Goal: Task Accomplishment & Management: Manage account settings

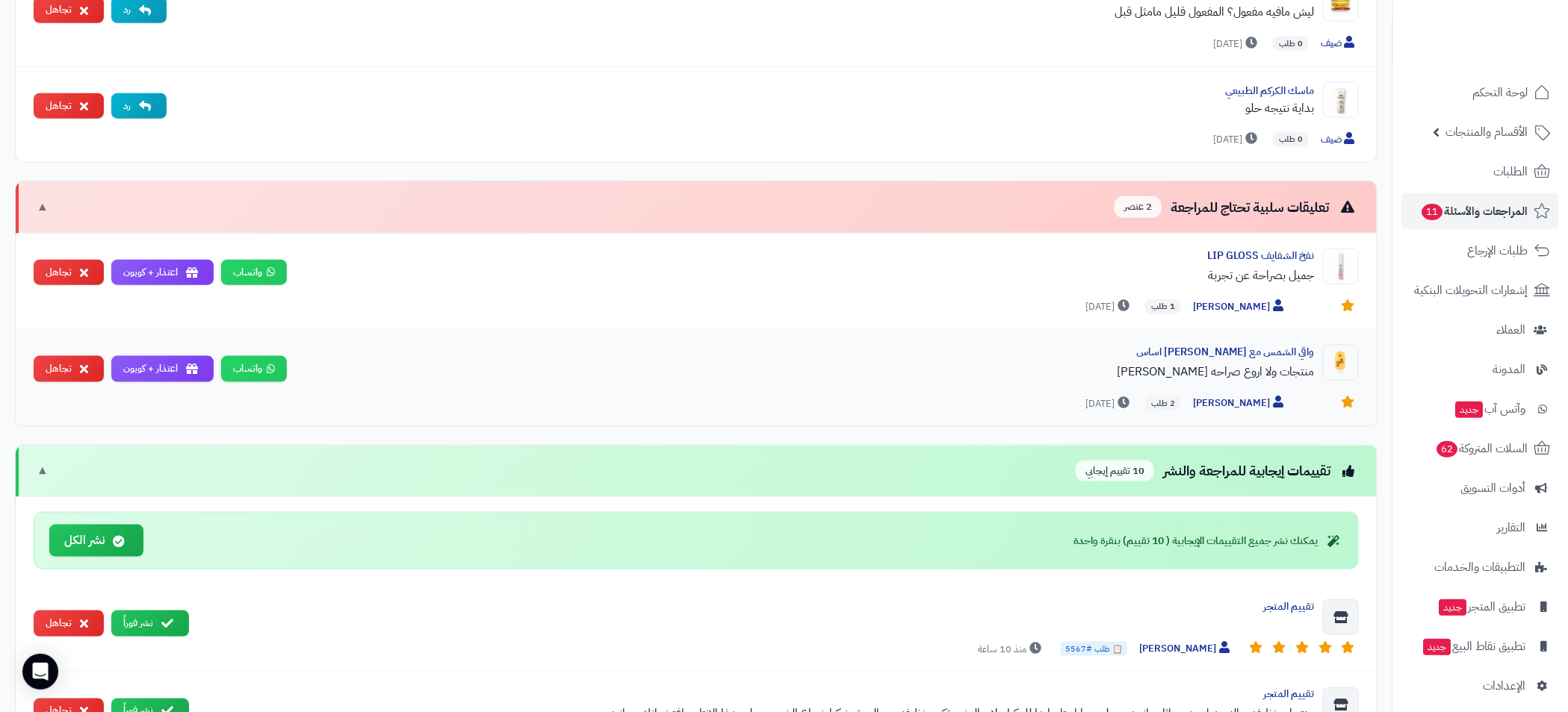
scroll to position [1008, 0]
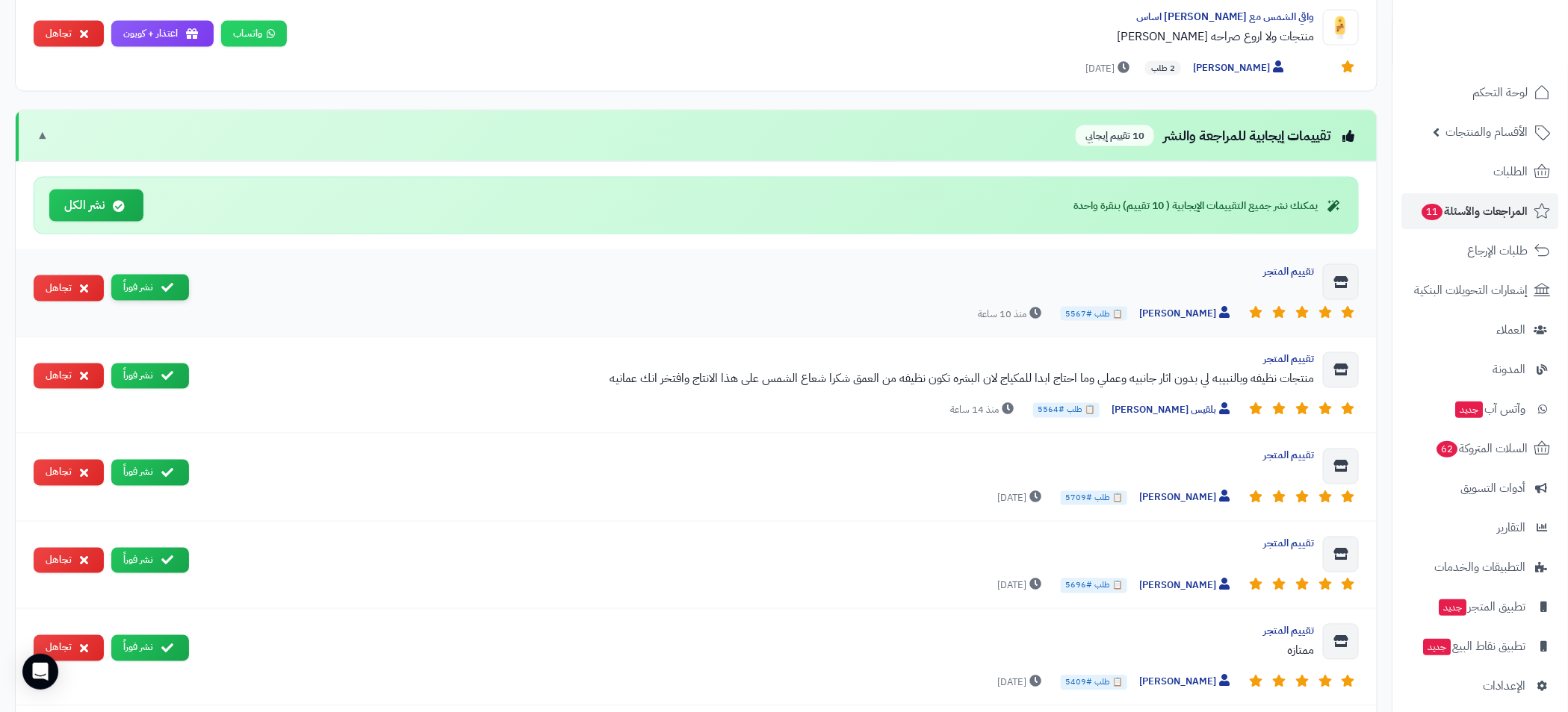
click at [133, 285] on button "نشر فوراً" at bounding box center [150, 288] width 78 height 26
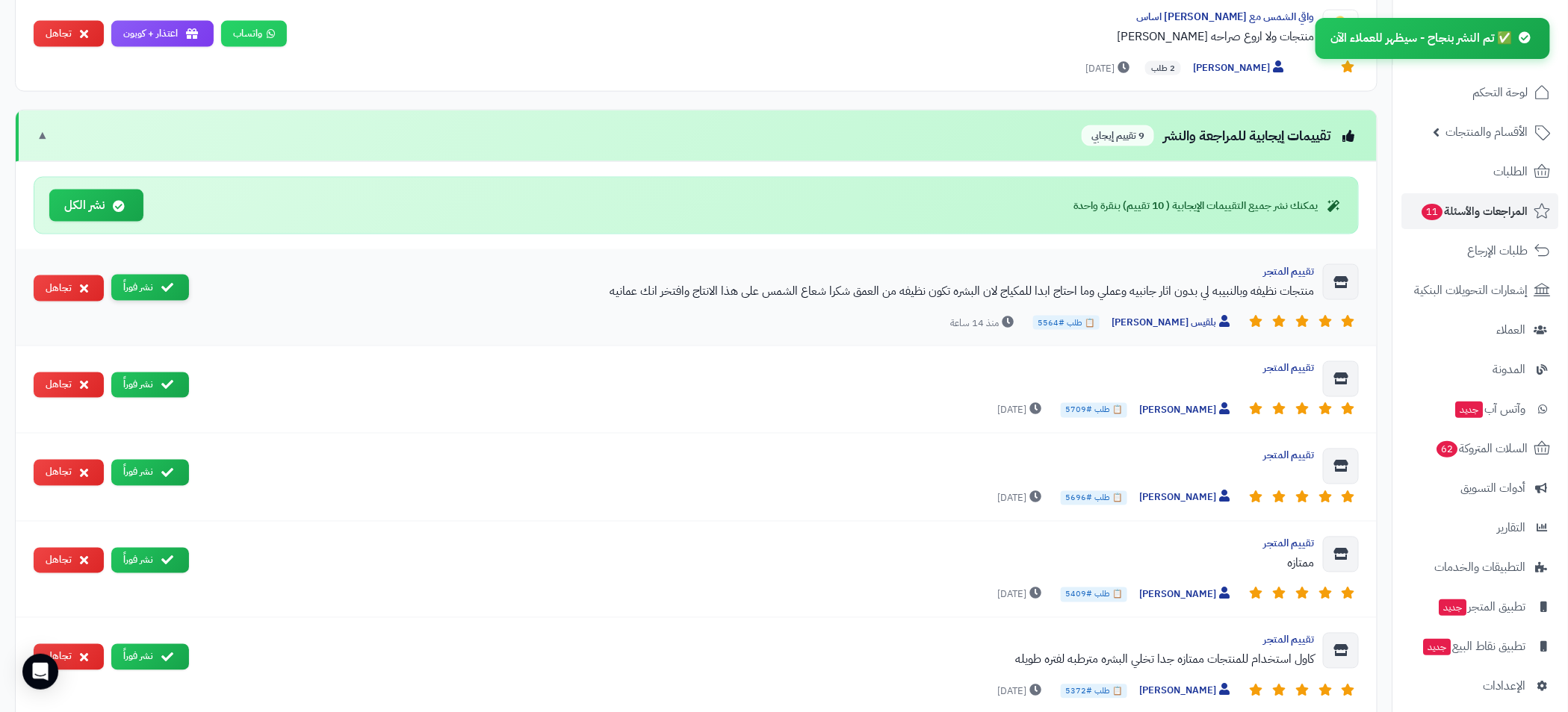
click at [154, 288] on button "نشر فوراً" at bounding box center [150, 288] width 78 height 26
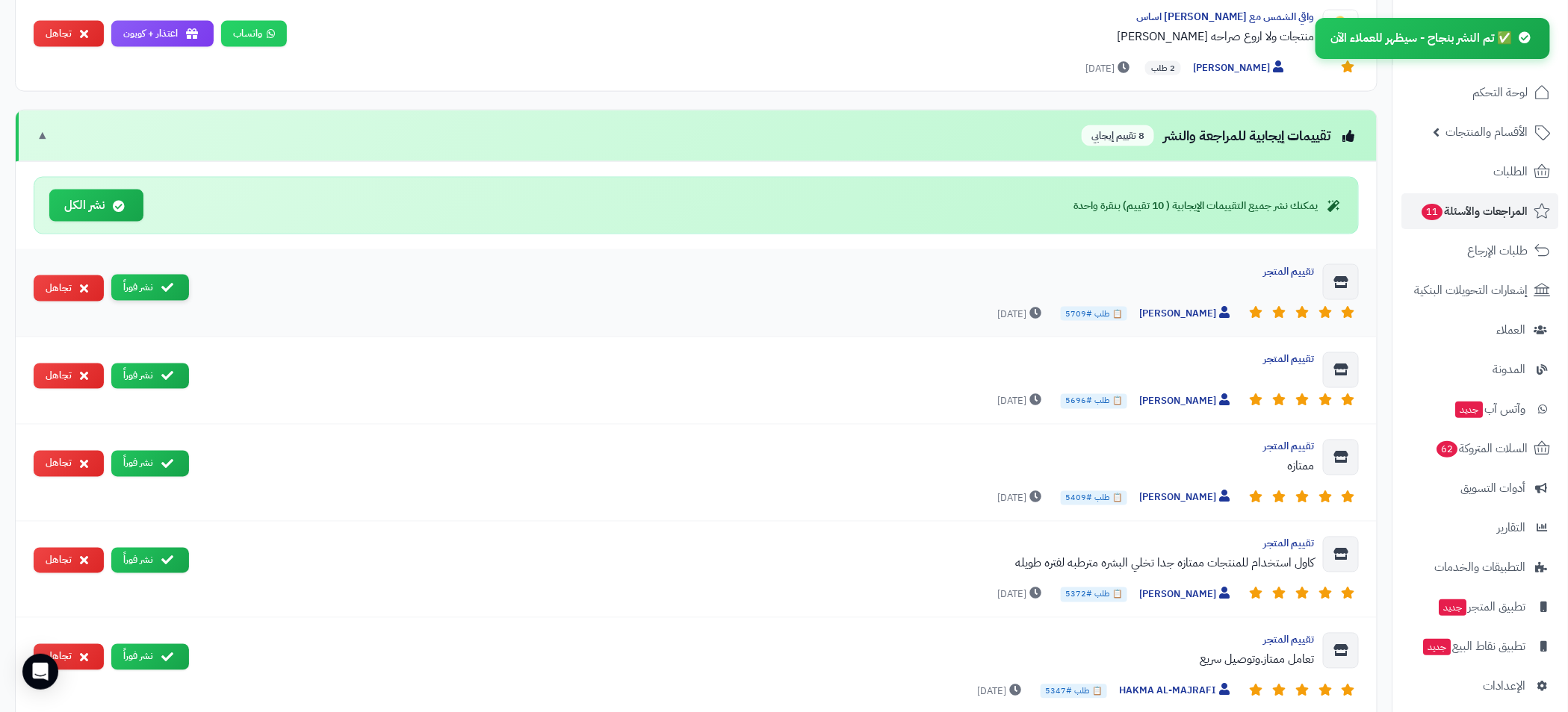
click at [161, 295] on button "نشر فوراً" at bounding box center [150, 288] width 78 height 26
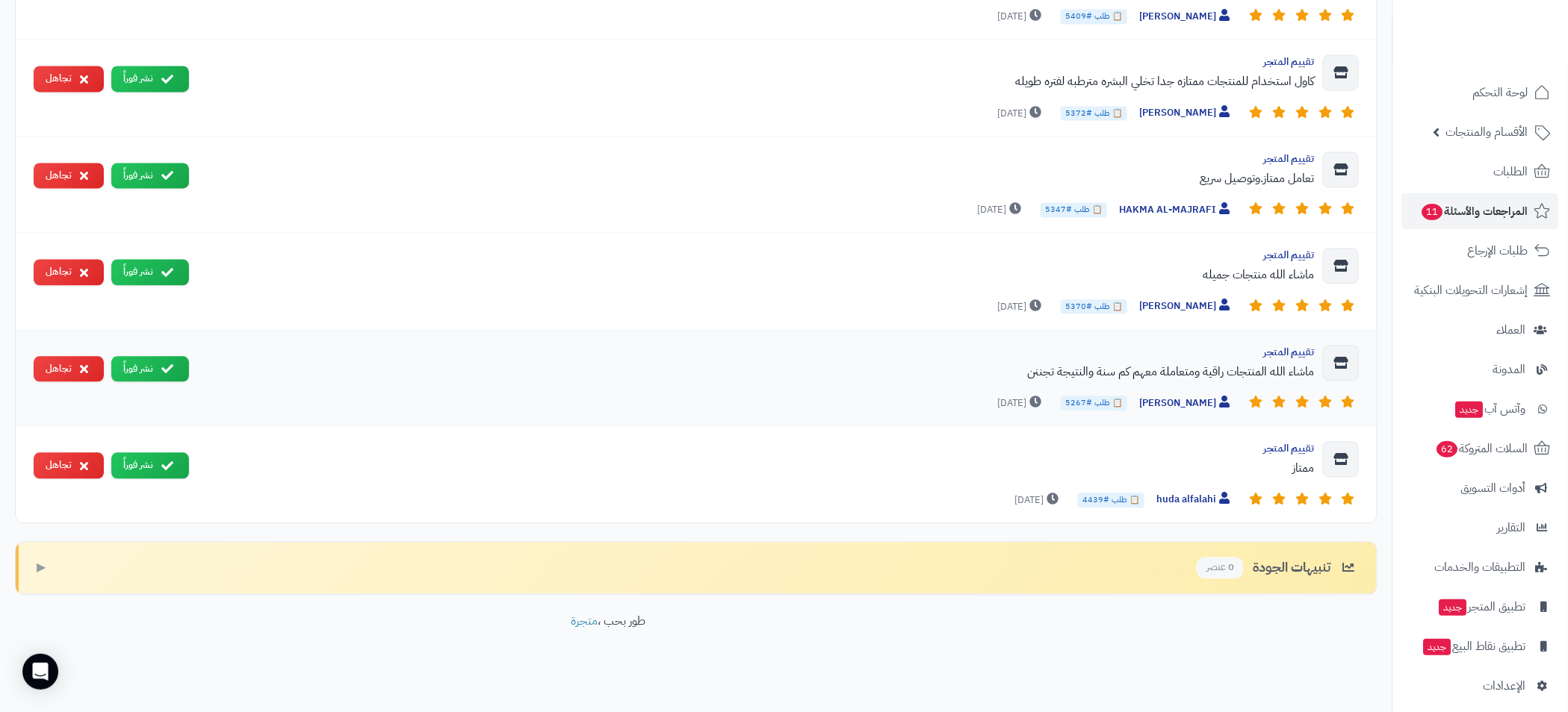
scroll to position [1066, 0]
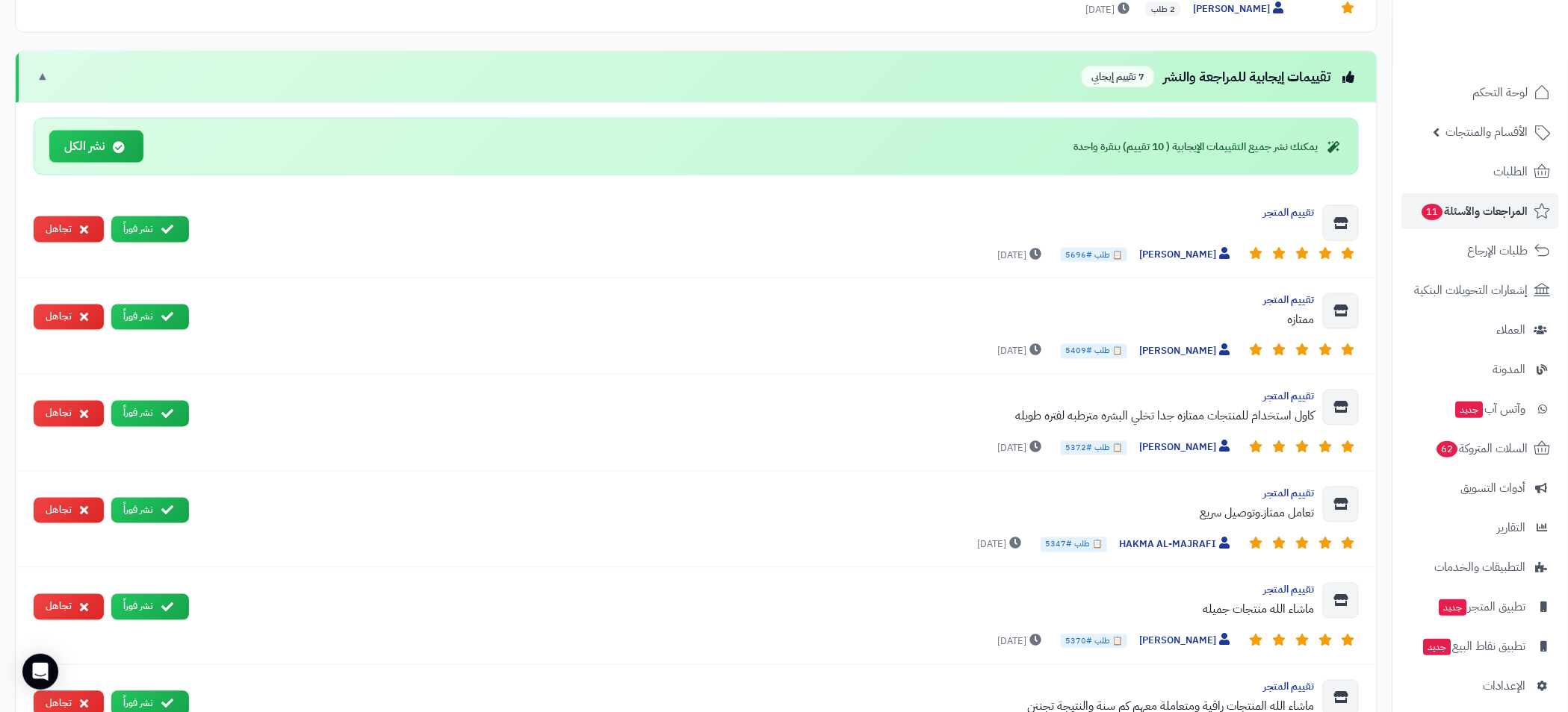
click at [84, 151] on button "نشر الكل" at bounding box center [96, 146] width 94 height 32
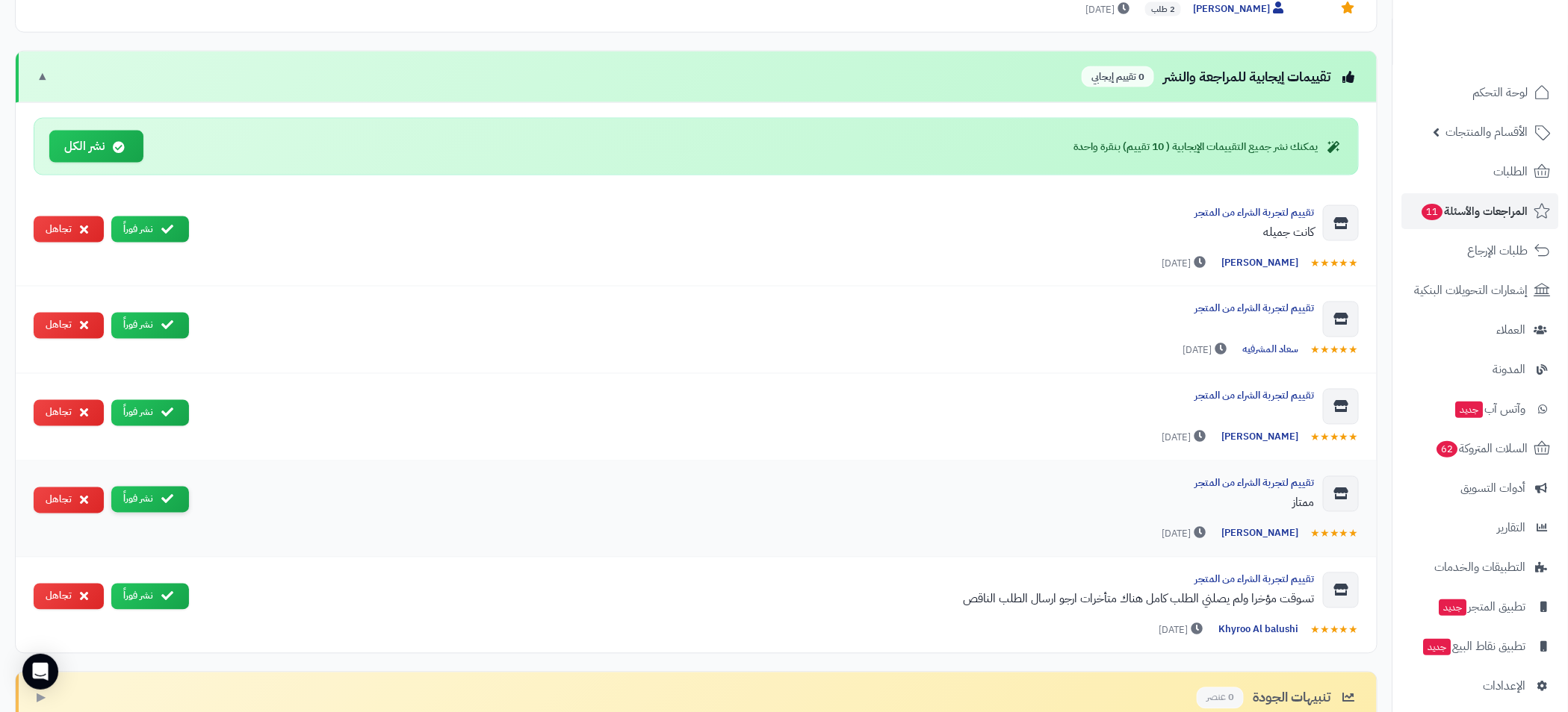
click at [137, 500] on button "نشر فوراً" at bounding box center [150, 499] width 78 height 26
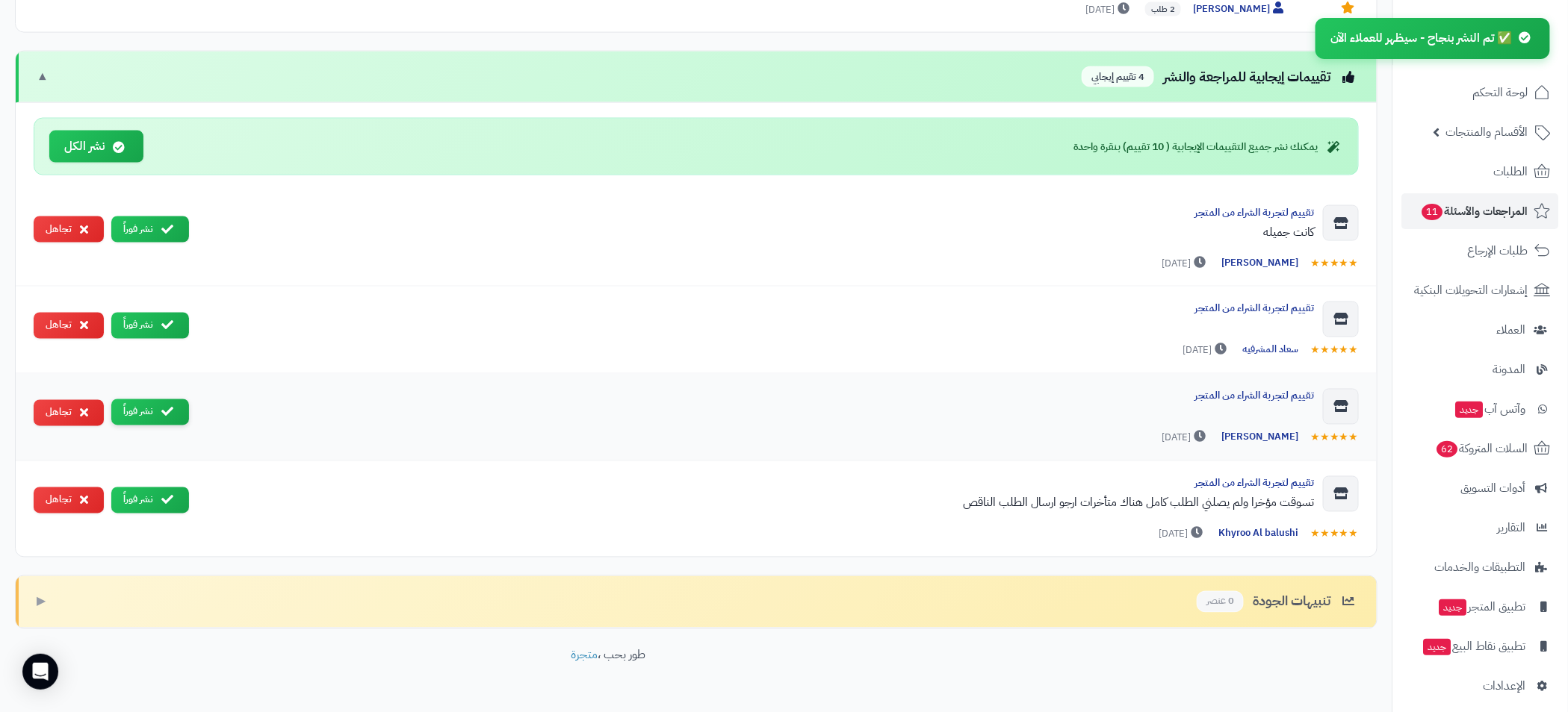
click at [155, 410] on button "نشر فوراً" at bounding box center [150, 412] width 78 height 26
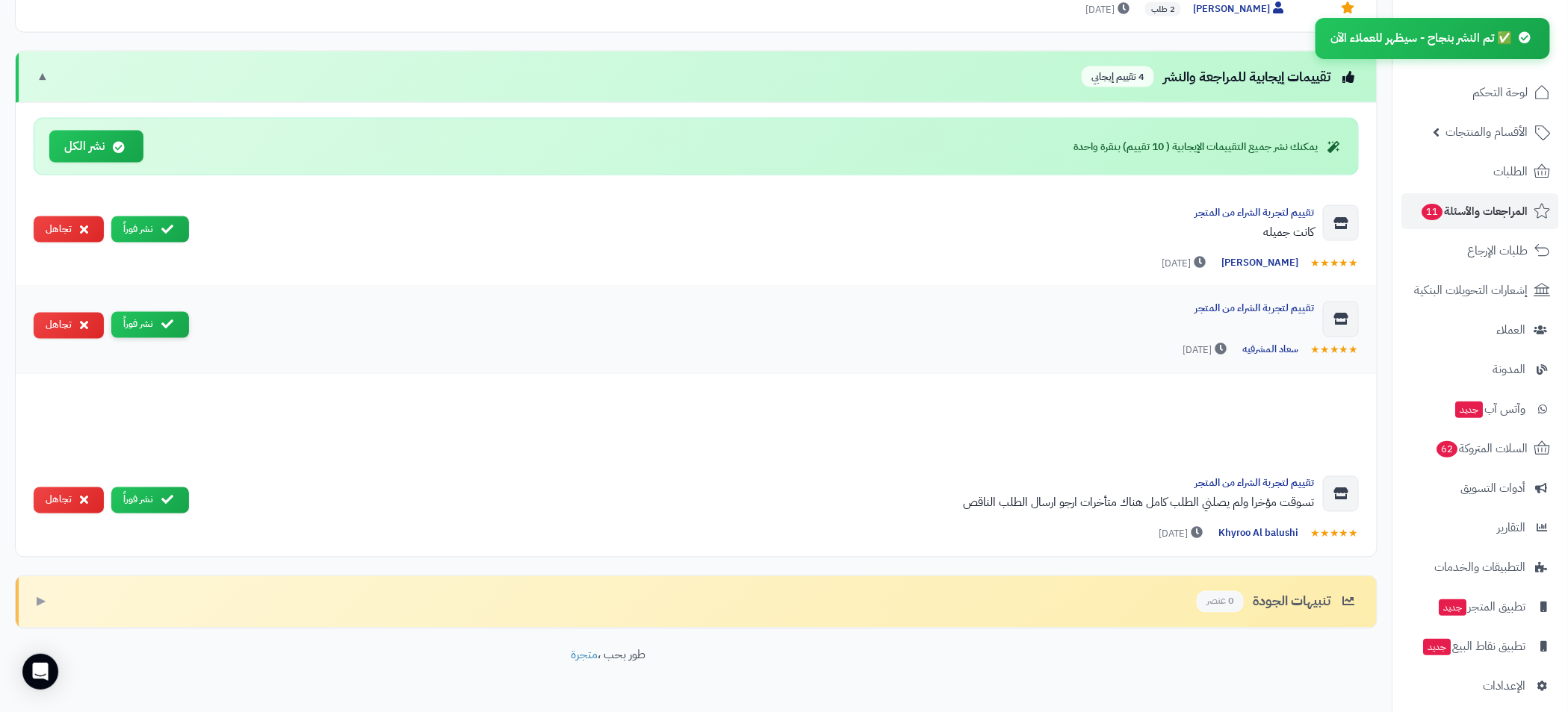
click at [156, 324] on div "تقييم لتجربة الشراء من المتجر كانت جميله ★★★★★ امنه الدرمكي منذ 33 يوم نشر فورا…" at bounding box center [696, 373] width 1361 height 366
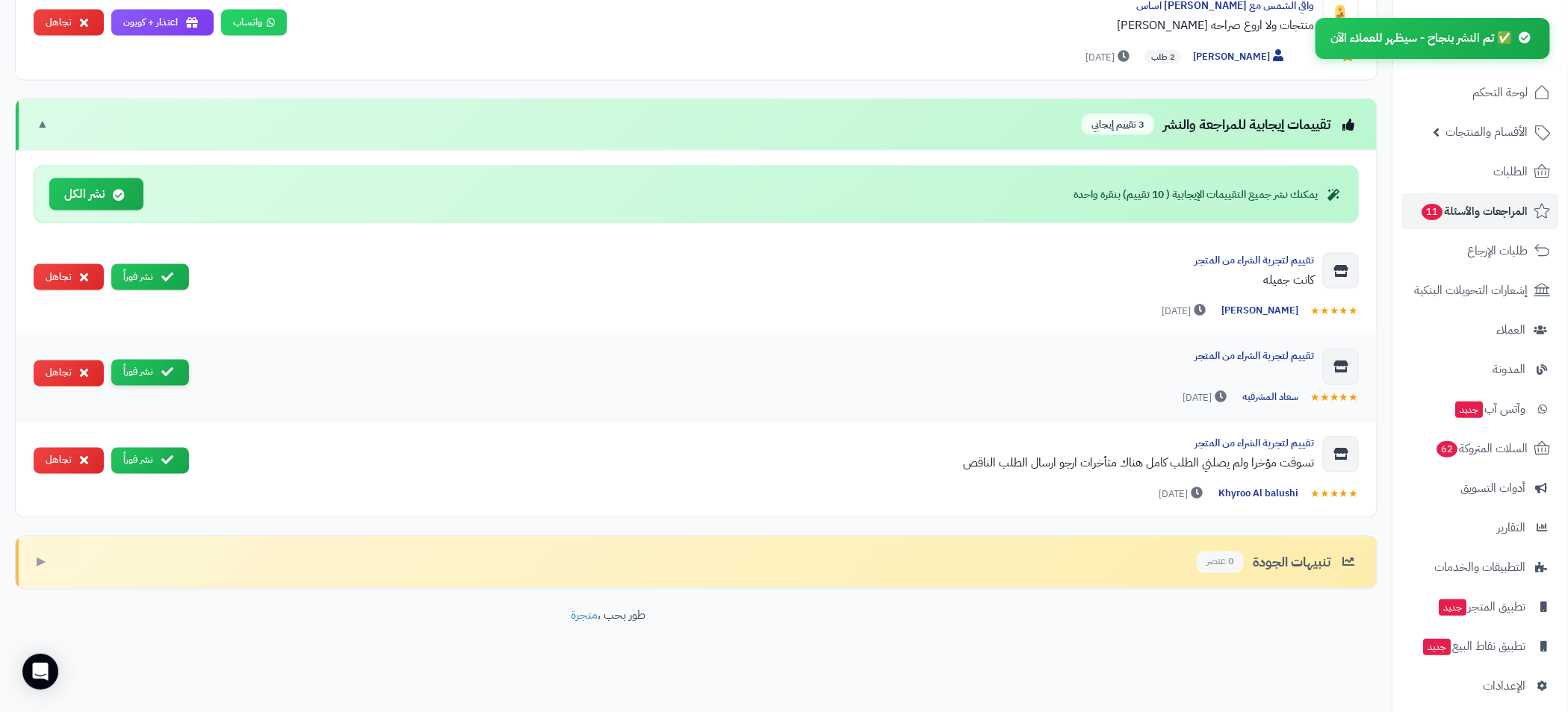
scroll to position [1016, 0]
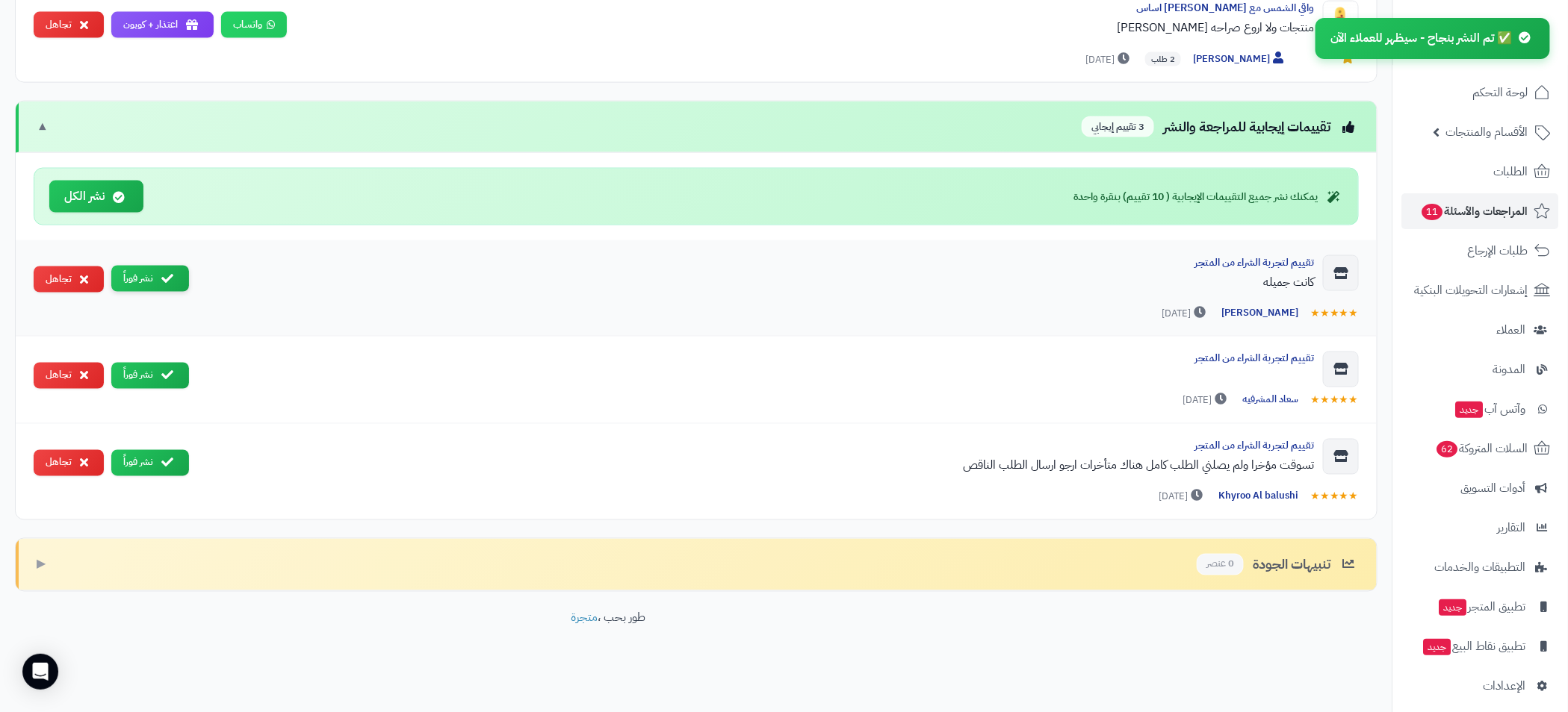
click at [150, 270] on button "نشر فوراً" at bounding box center [150, 279] width 78 height 26
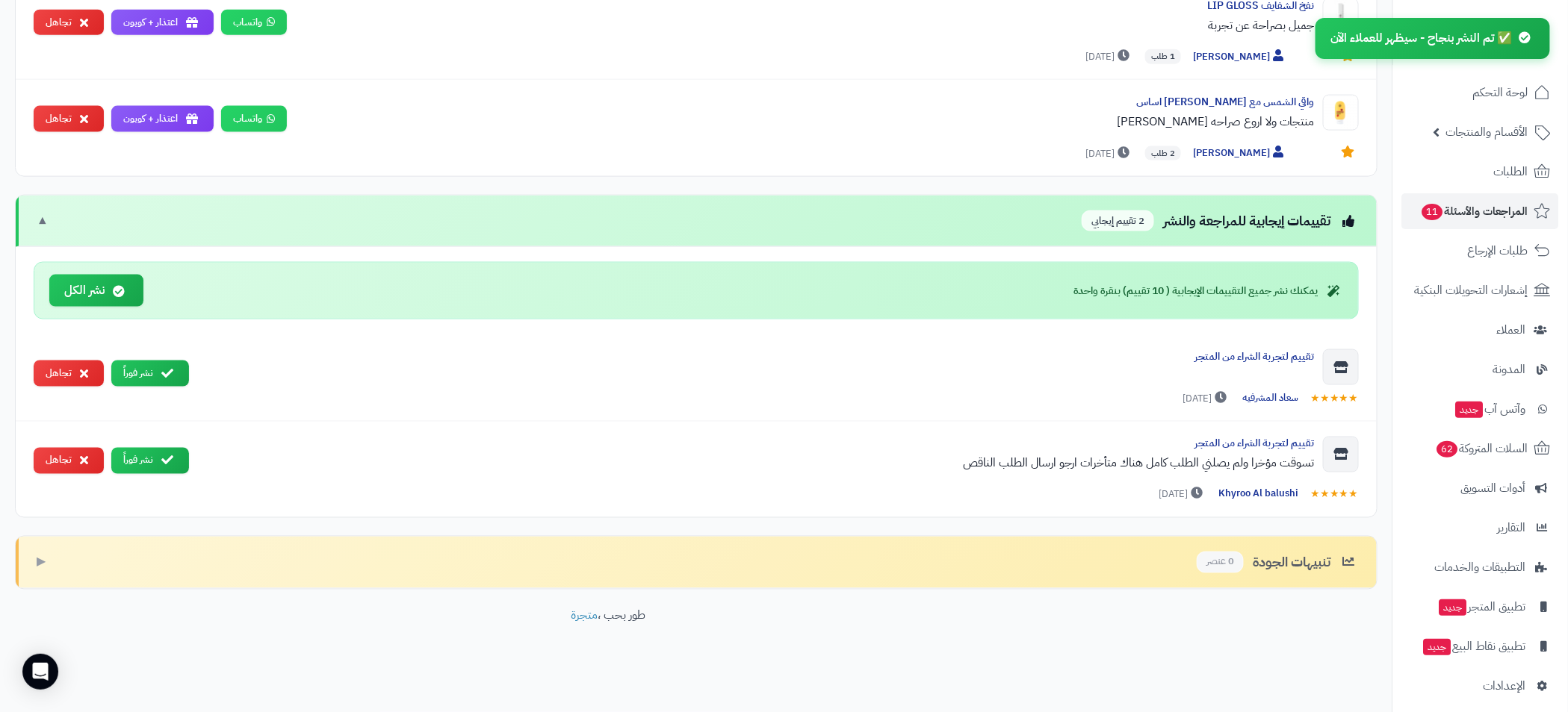
scroll to position [920, 0]
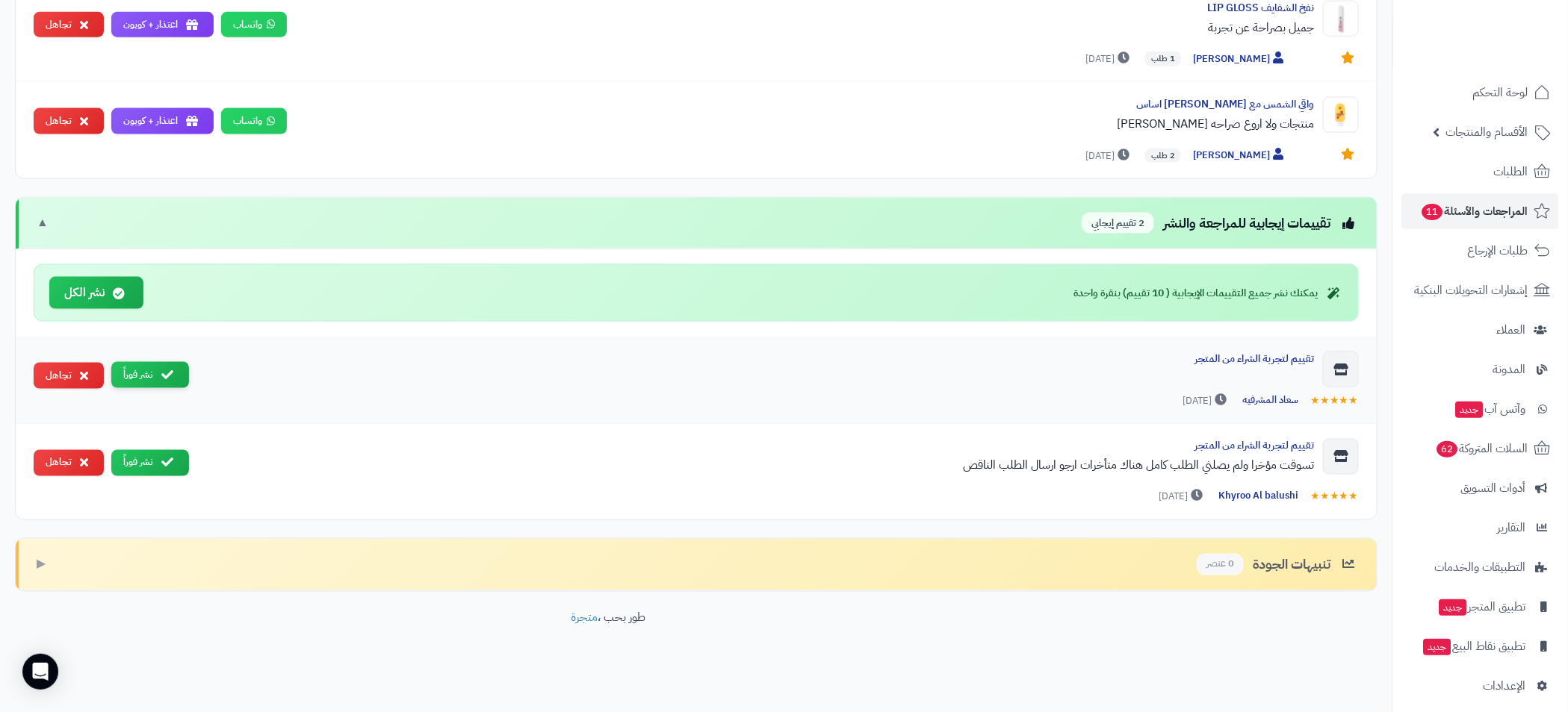
click at [143, 372] on button "نشر فوراً" at bounding box center [150, 375] width 78 height 26
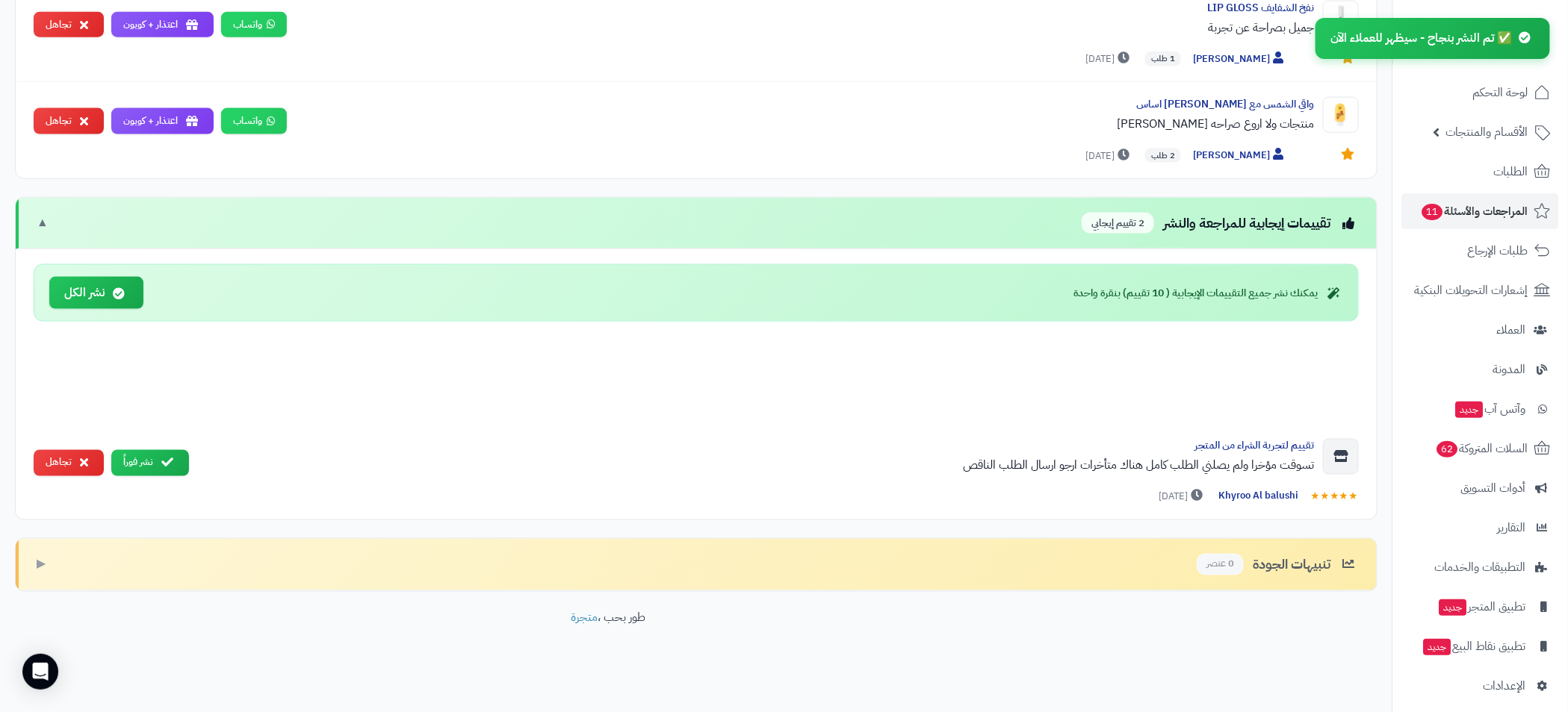
scroll to position [832, 0]
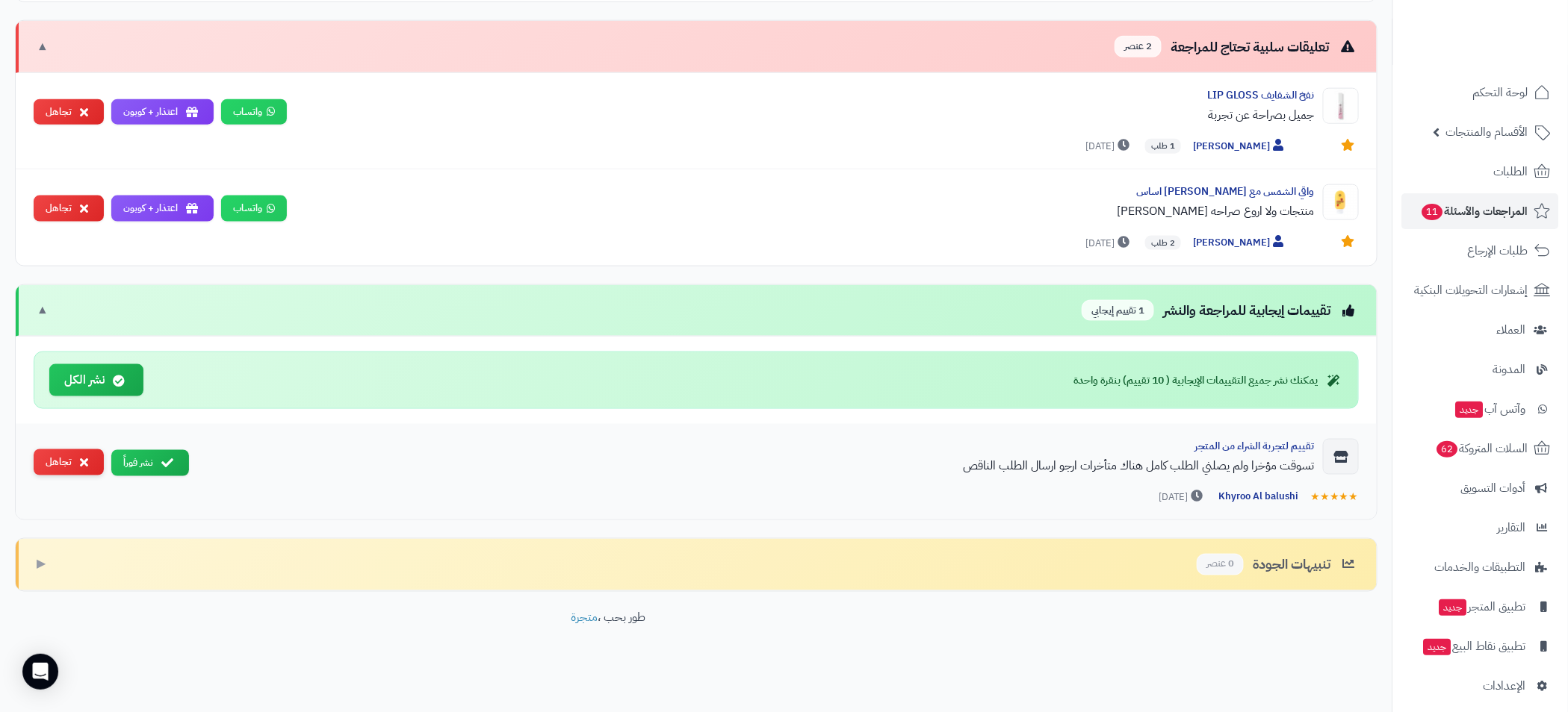
click at [58, 456] on button "تجاهل" at bounding box center [68, 462] width 70 height 26
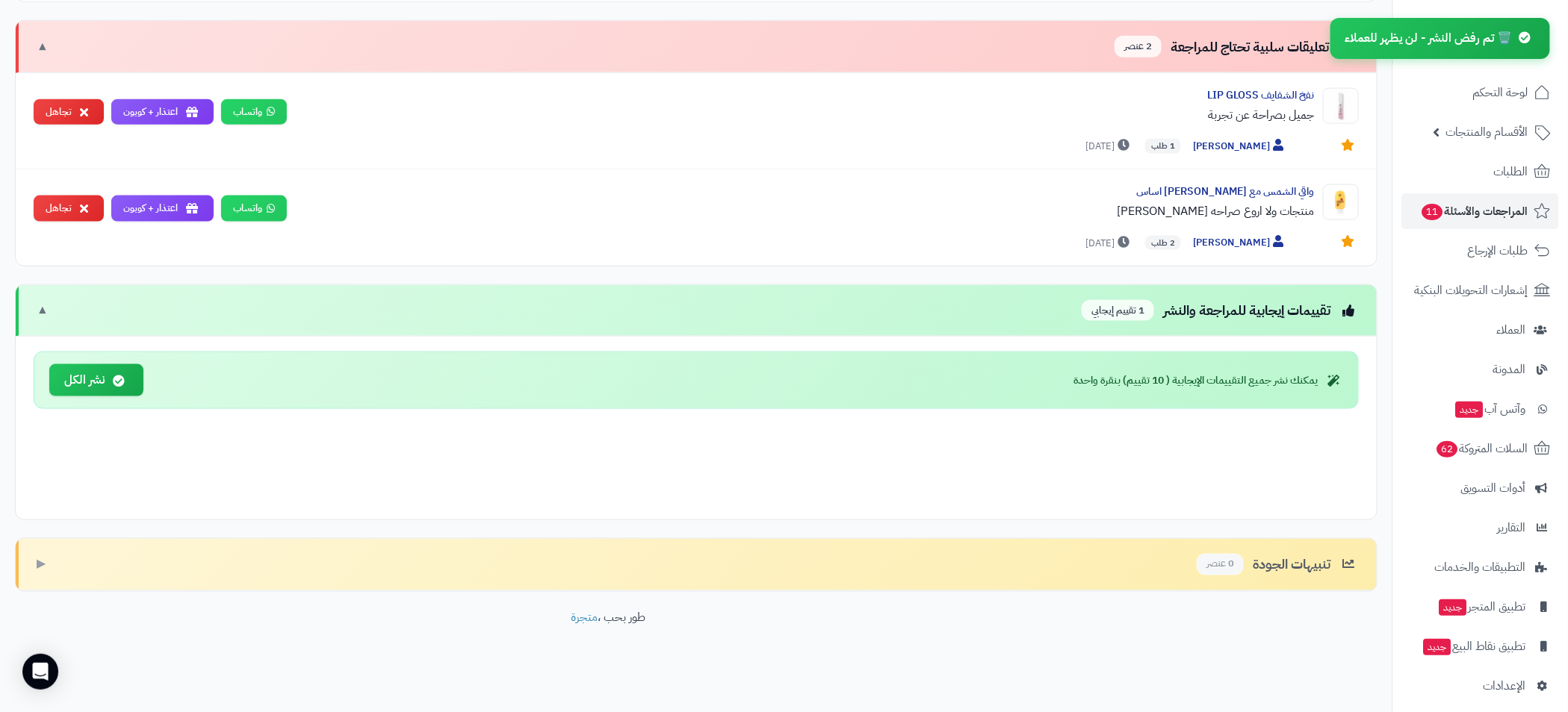
scroll to position [737, 0]
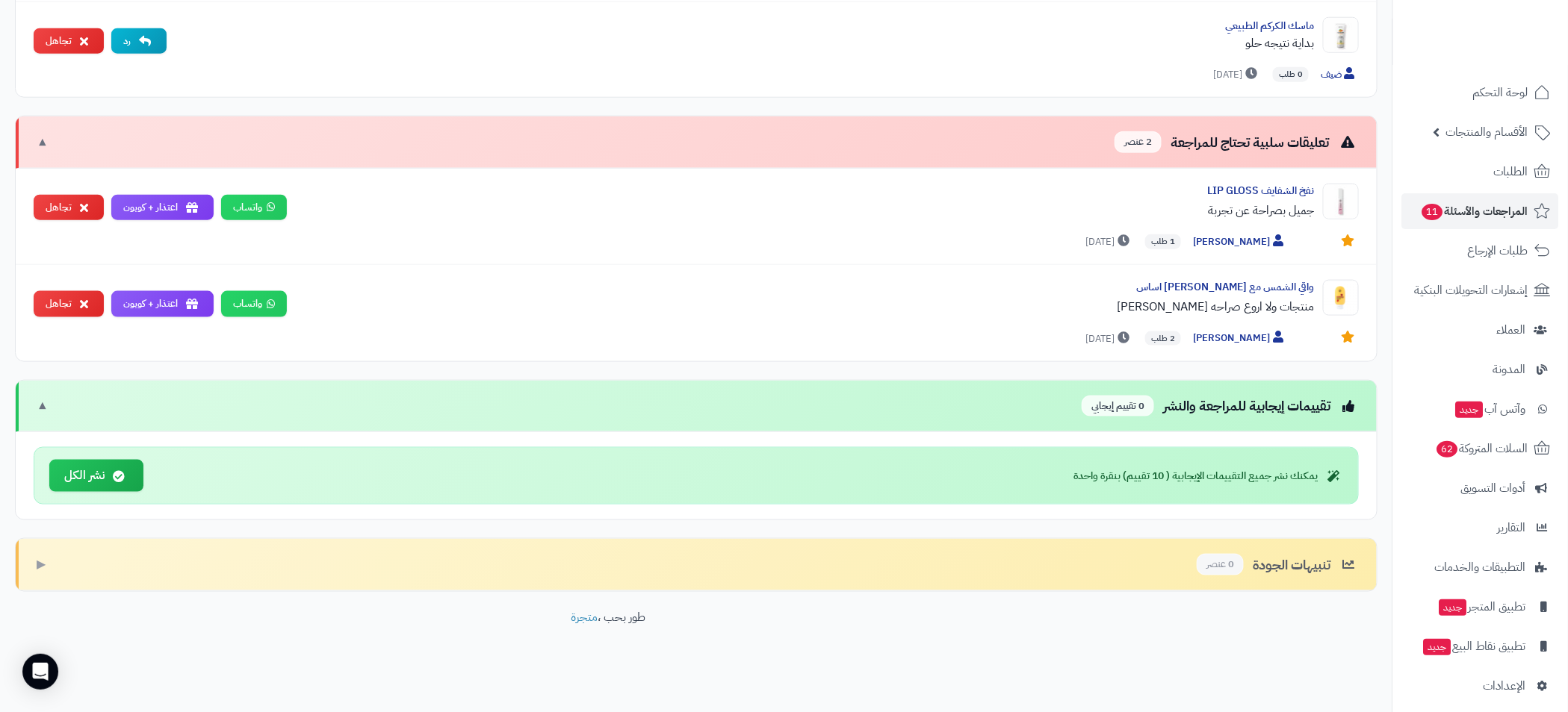
click at [340, 479] on div "يمكنك نشر جميع التقييمات الإيجابية ( 10 تقييم) بنقرة واحدة نشر الكل" at bounding box center [696, 476] width 1325 height 58
click at [1492, 137] on span "الأقسام والمنتجات" at bounding box center [1487, 132] width 82 height 21
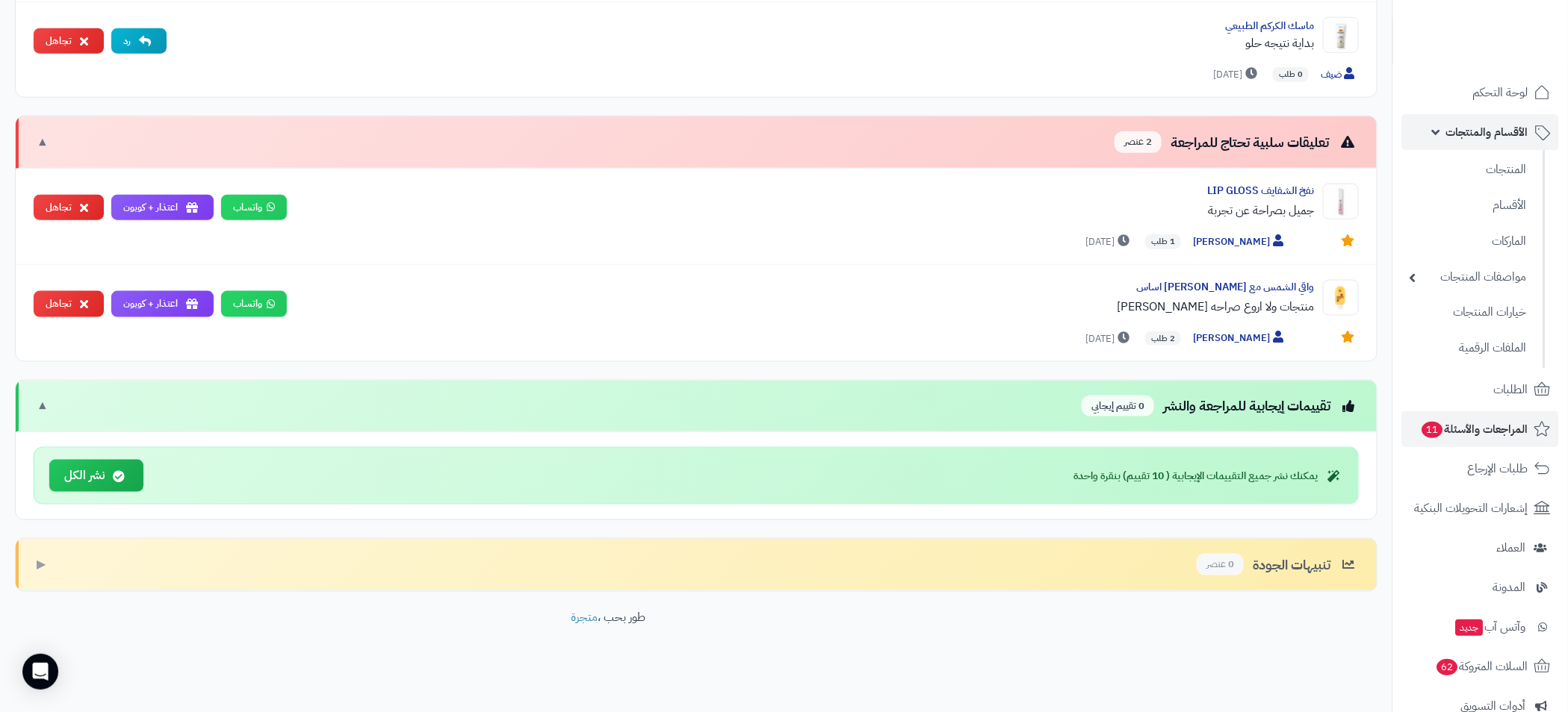
click at [1506, 130] on span "الأقسام والمنتجات" at bounding box center [1487, 132] width 82 height 21
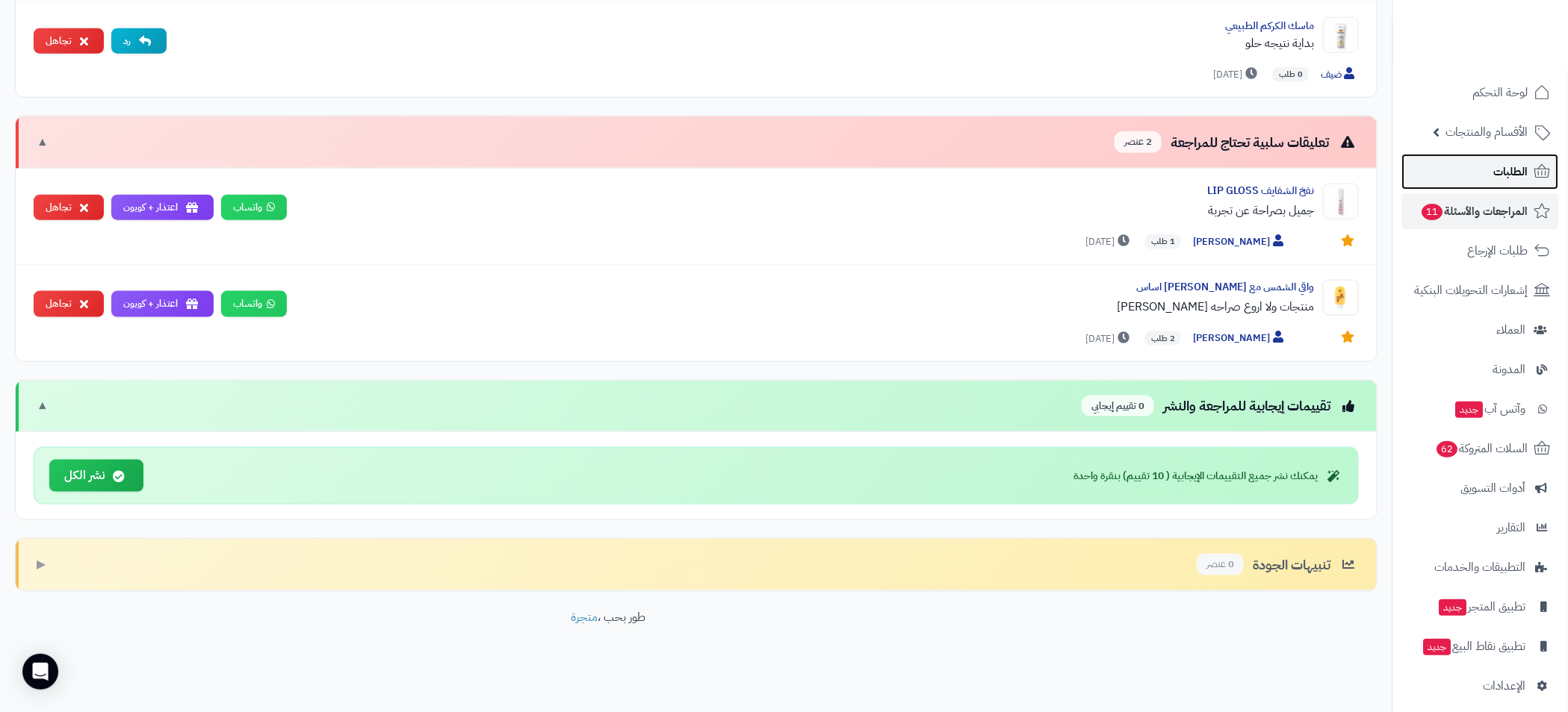
click at [1504, 157] on link "الطلبات" at bounding box center [1480, 171] width 156 height 35
